Goal: Navigation & Orientation: Find specific page/section

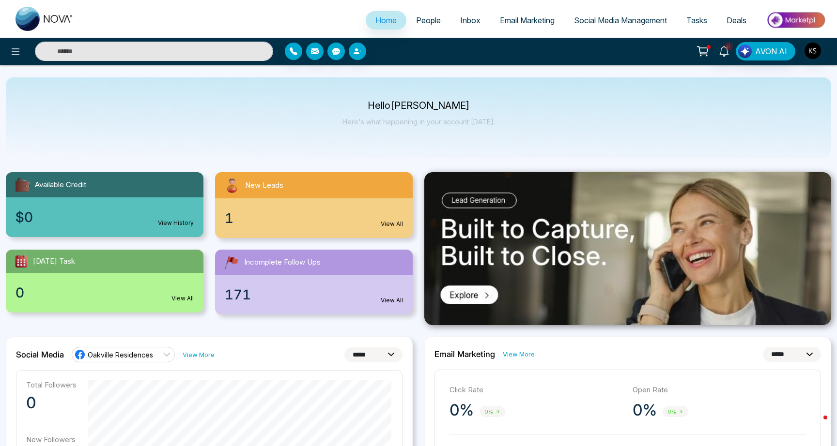
select select "*"
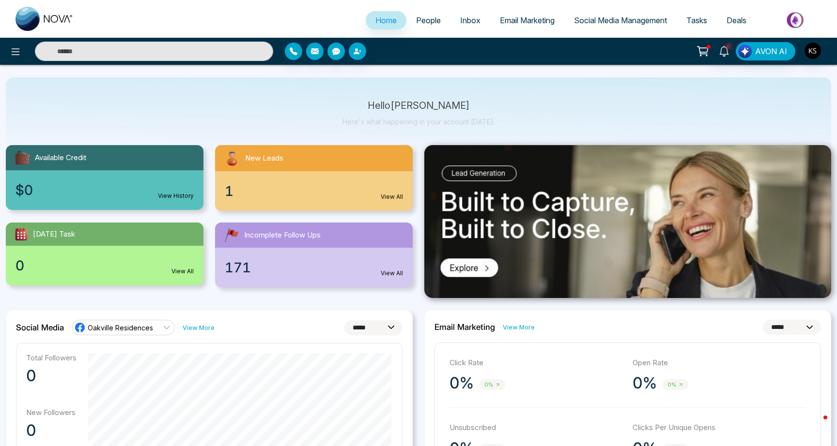
scroll to position [27, 0]
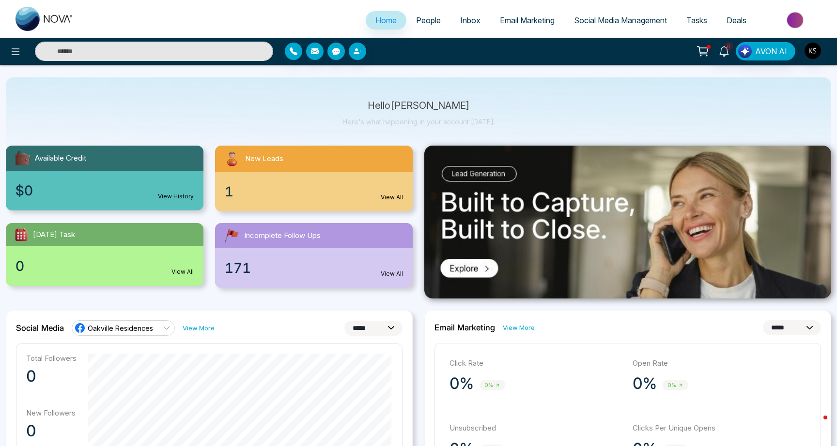
click at [419, 23] on span "People" at bounding box center [428, 20] width 25 height 10
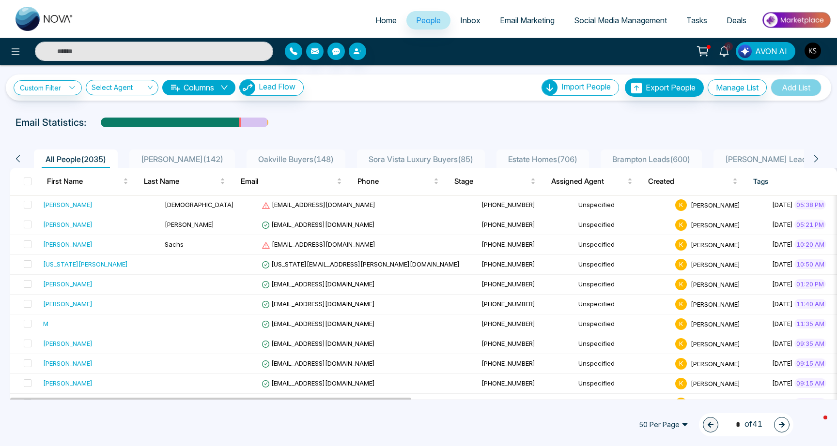
click at [366, 23] on link "Home" at bounding box center [386, 20] width 41 height 18
select select "*"
